Goal: Find specific page/section: Find specific page/section

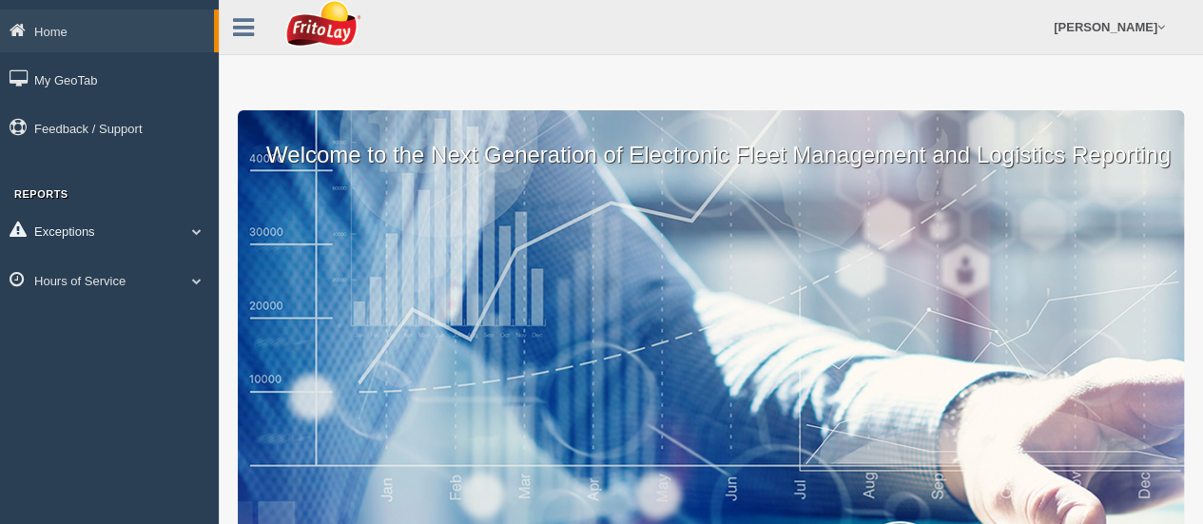
click at [157, 237] on link "Exceptions" at bounding box center [109, 230] width 219 height 43
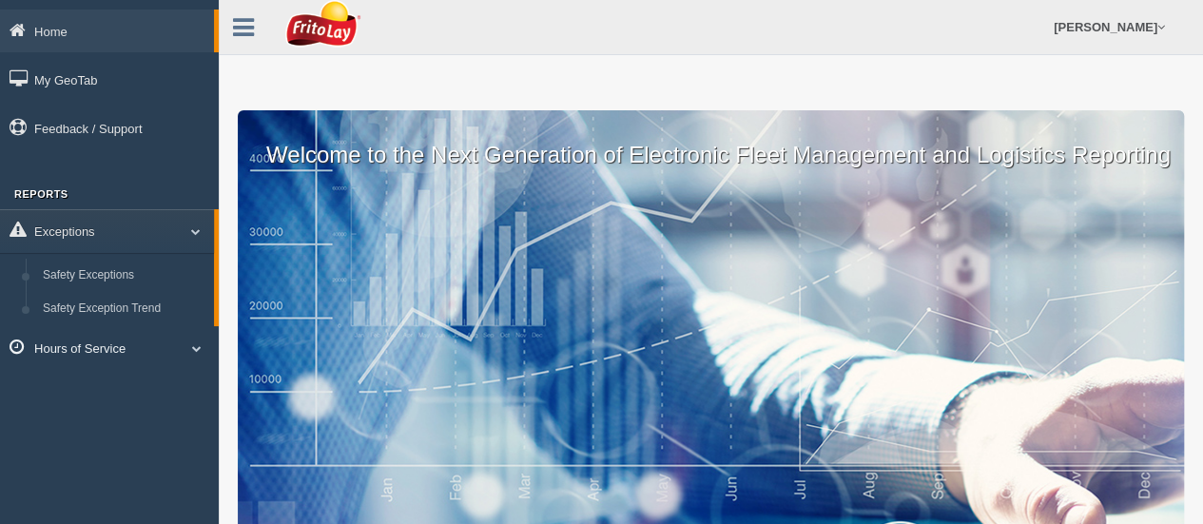
click at [161, 346] on link "Hours of Service" at bounding box center [109, 347] width 219 height 43
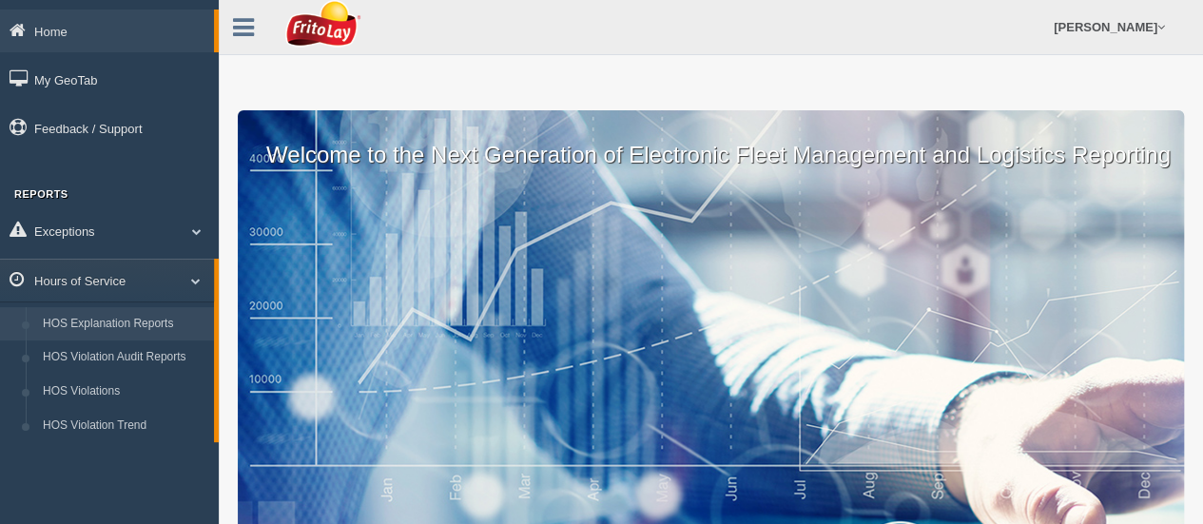
click at [153, 320] on link "HOS Explanation Reports" at bounding box center [124, 324] width 180 height 34
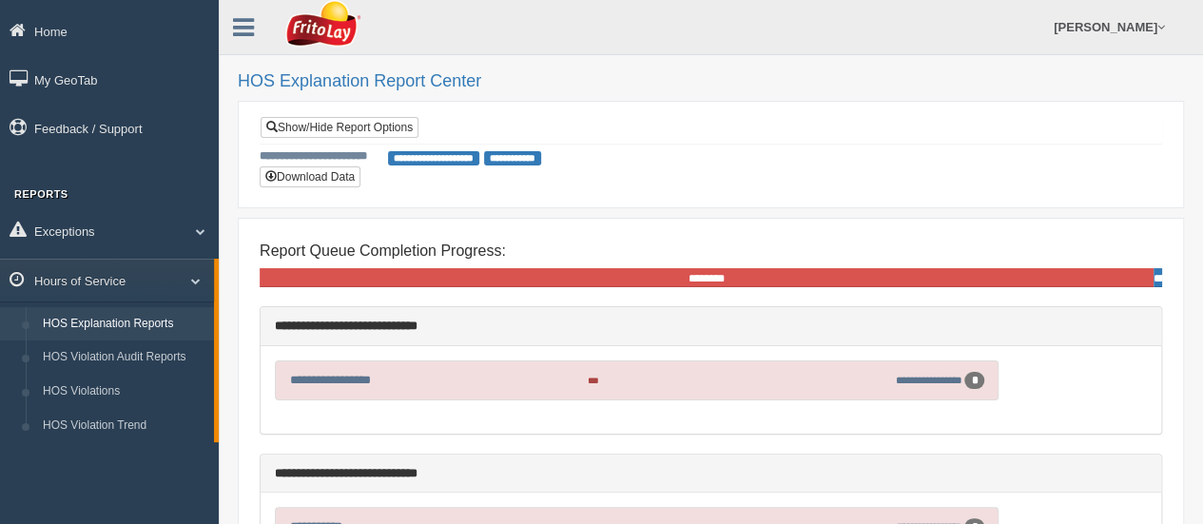
click at [103, 446] on div "Home My GeoTab Feedback / Support Reports Exceptions Safety Exceptions Safety E…" at bounding box center [109, 262] width 219 height 524
